Goal: Use online tool/utility: Utilize a website feature to perform a specific function

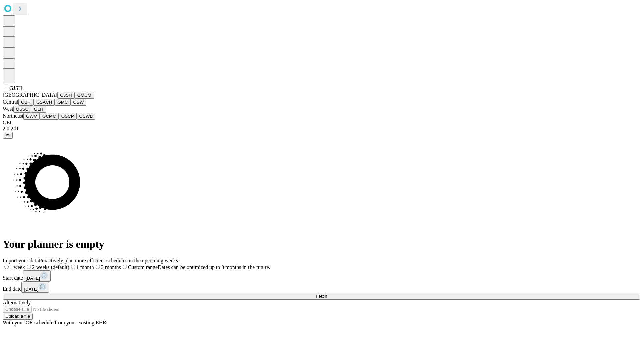
click at [57, 99] on button "GJSH" at bounding box center [65, 94] width 17 height 7
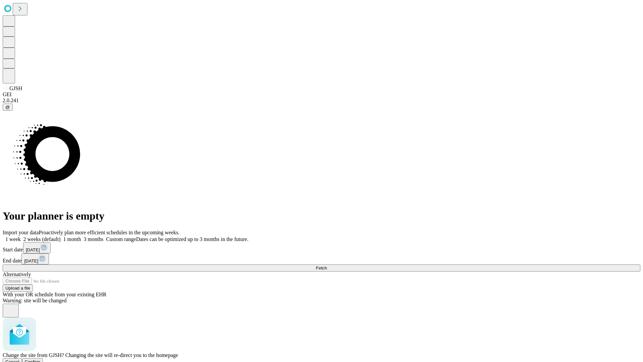
click at [41, 359] on span "Confirm" at bounding box center [33, 361] width 16 height 5
click at [61, 236] on label "2 weeks (default)" at bounding box center [41, 239] width 40 height 6
click at [327, 265] on span "Fetch" at bounding box center [321, 267] width 11 height 5
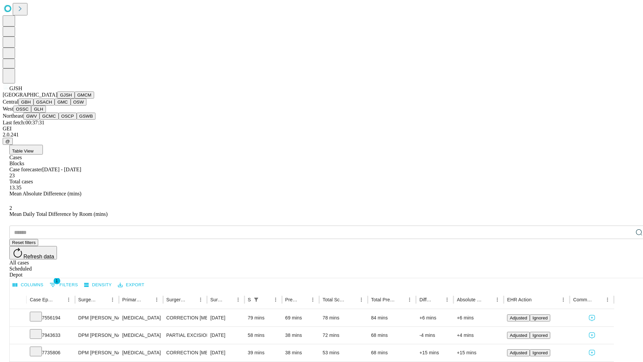
click at [75, 99] on button "GMCM" at bounding box center [84, 94] width 19 height 7
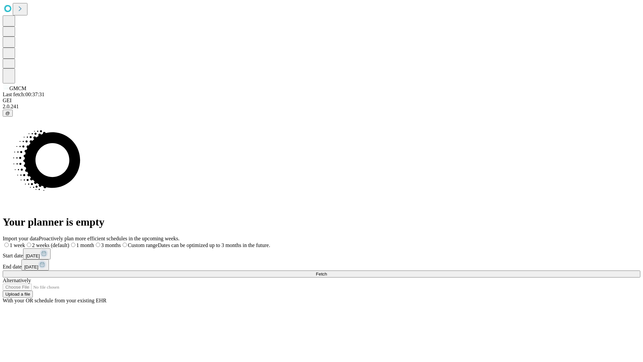
click at [69, 242] on label "2 weeks (default)" at bounding box center [47, 245] width 44 height 6
click at [327, 271] on span "Fetch" at bounding box center [321, 273] width 11 height 5
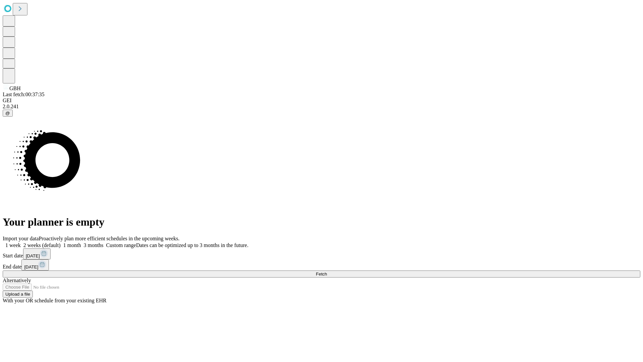
click at [327, 271] on span "Fetch" at bounding box center [321, 273] width 11 height 5
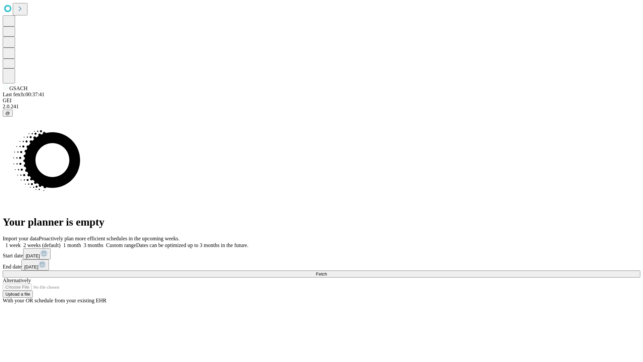
click at [61, 242] on label "2 weeks (default)" at bounding box center [41, 245] width 40 height 6
click at [327, 271] on span "Fetch" at bounding box center [321, 273] width 11 height 5
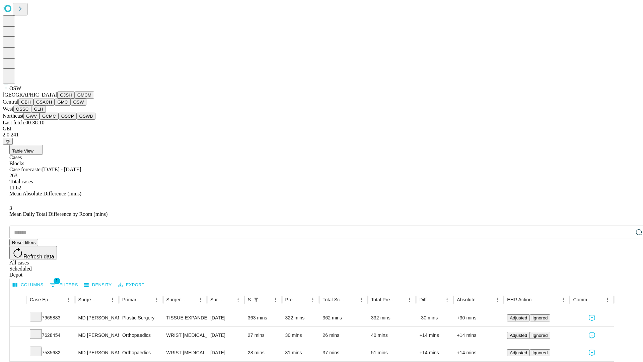
click at [31, 113] on button "OSSC" at bounding box center [22, 109] width 18 height 7
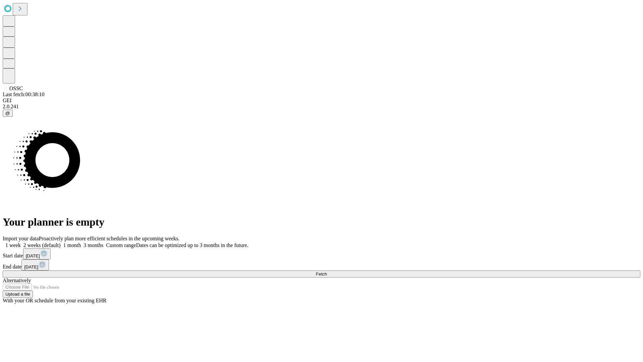
click at [61, 242] on label "2 weeks (default)" at bounding box center [41, 245] width 40 height 6
click at [327, 271] on span "Fetch" at bounding box center [321, 273] width 11 height 5
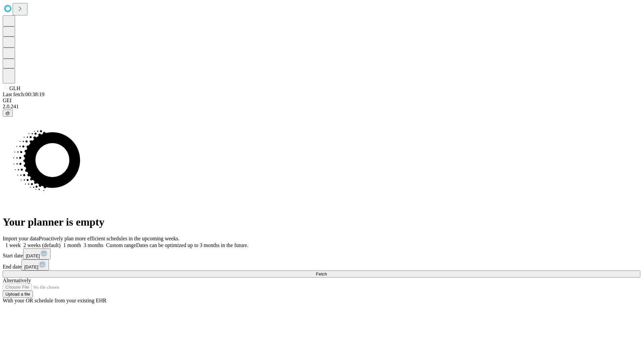
click at [61, 242] on label "2 weeks (default)" at bounding box center [41, 245] width 40 height 6
click at [327, 271] on span "Fetch" at bounding box center [321, 273] width 11 height 5
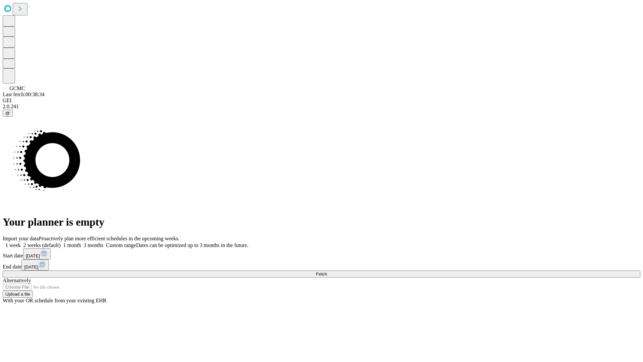
click at [327, 271] on span "Fetch" at bounding box center [321, 273] width 11 height 5
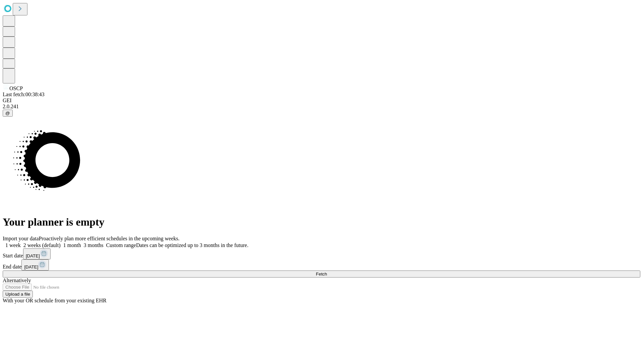
click at [61, 242] on label "2 weeks (default)" at bounding box center [41, 245] width 40 height 6
click at [327, 271] on span "Fetch" at bounding box center [321, 273] width 11 height 5
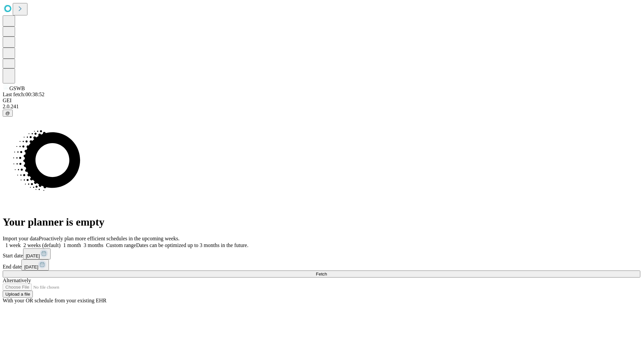
click at [61, 242] on label "2 weeks (default)" at bounding box center [41, 245] width 40 height 6
click at [327, 271] on span "Fetch" at bounding box center [321, 273] width 11 height 5
